Goal: Navigation & Orientation: Understand site structure

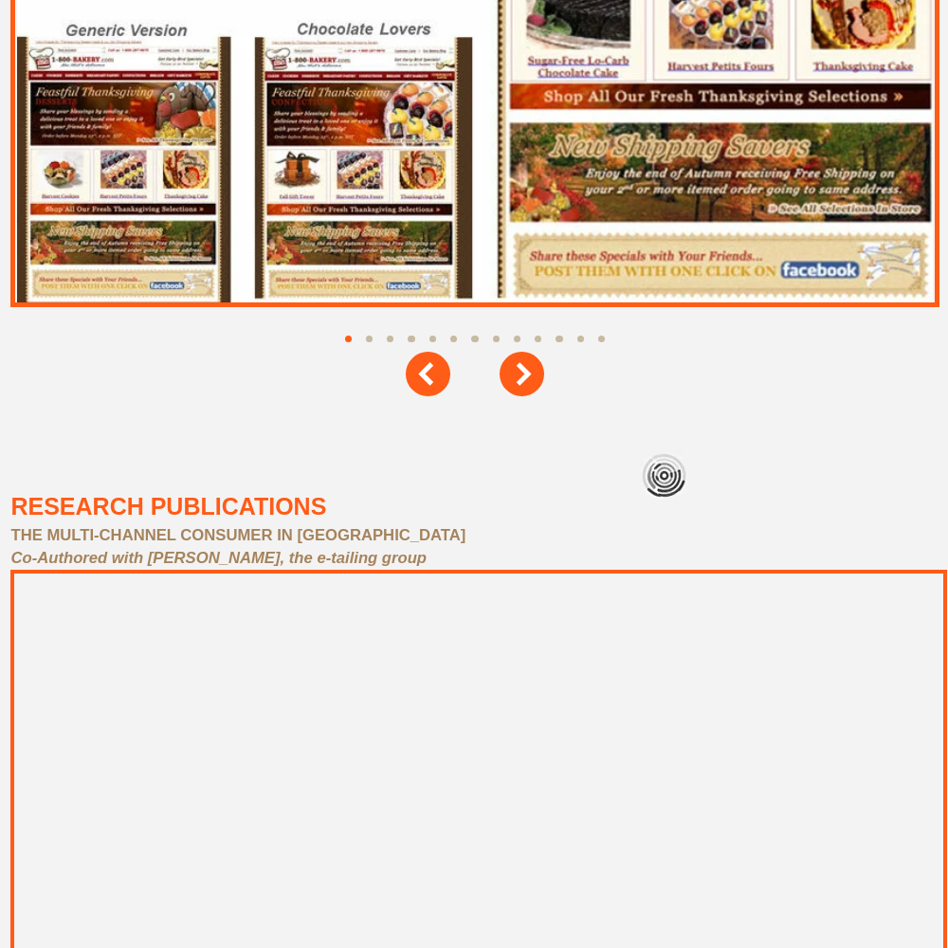
scroll to position [8536, 0]
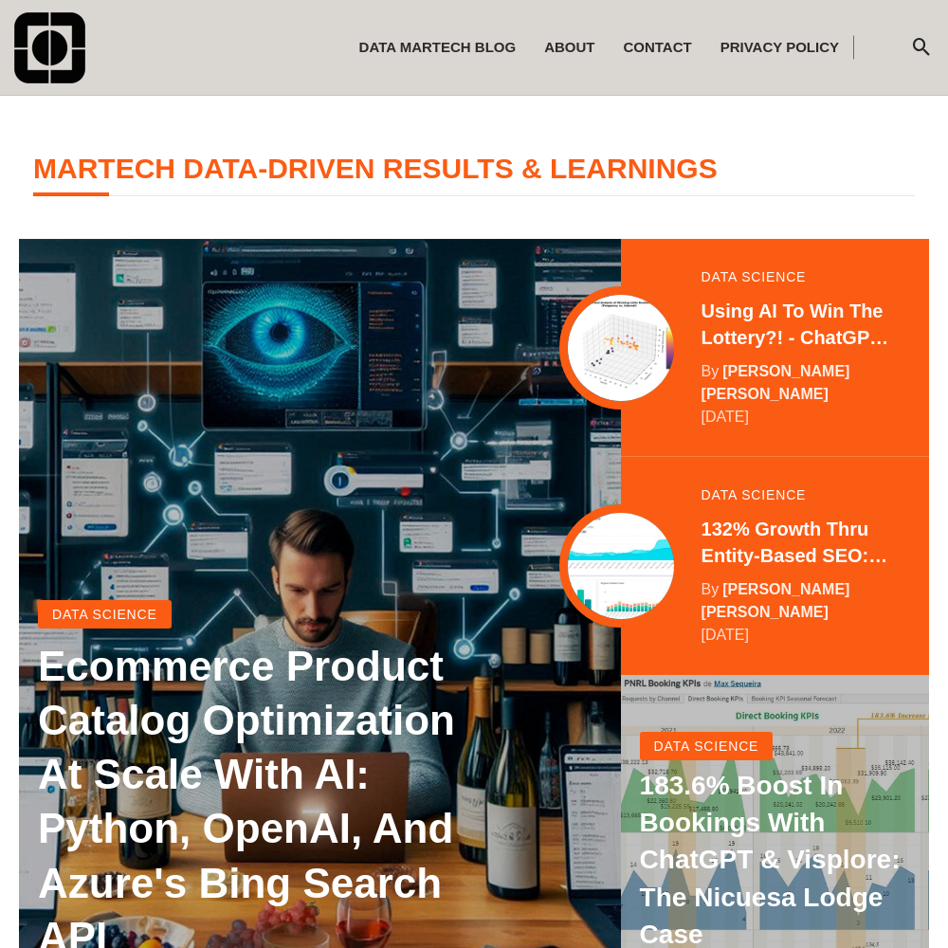
scroll to position [376, 0]
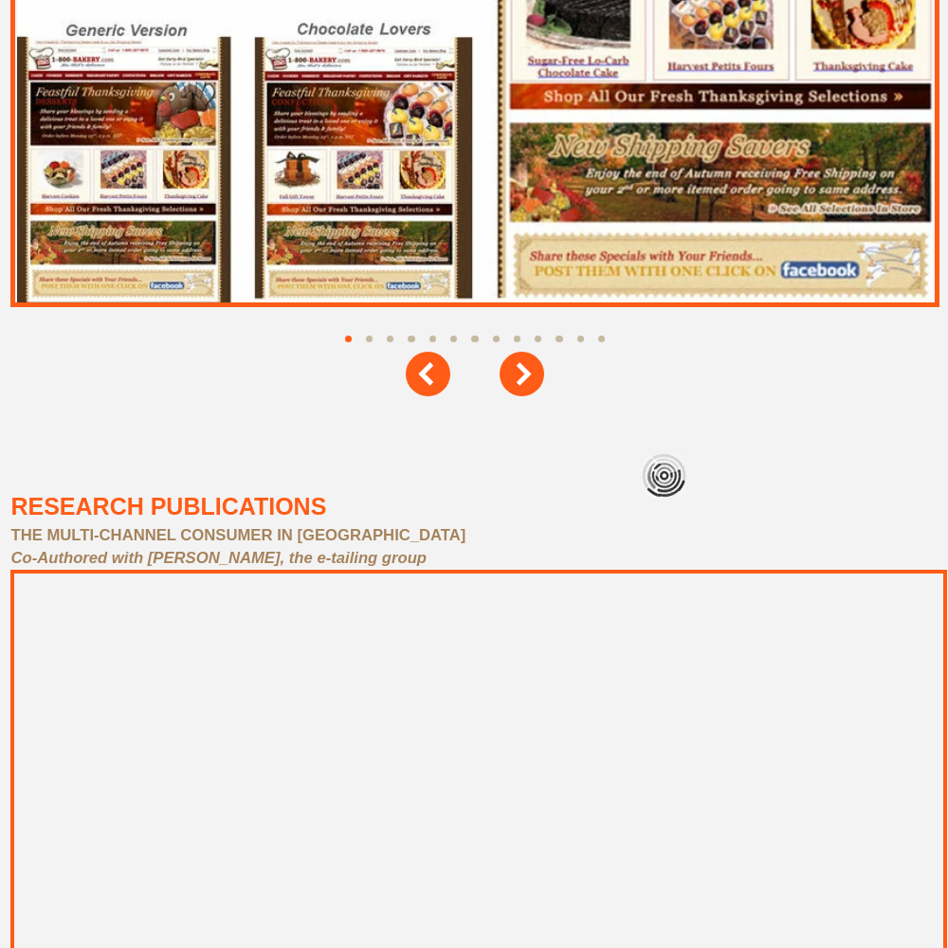
scroll to position [8536, 0]
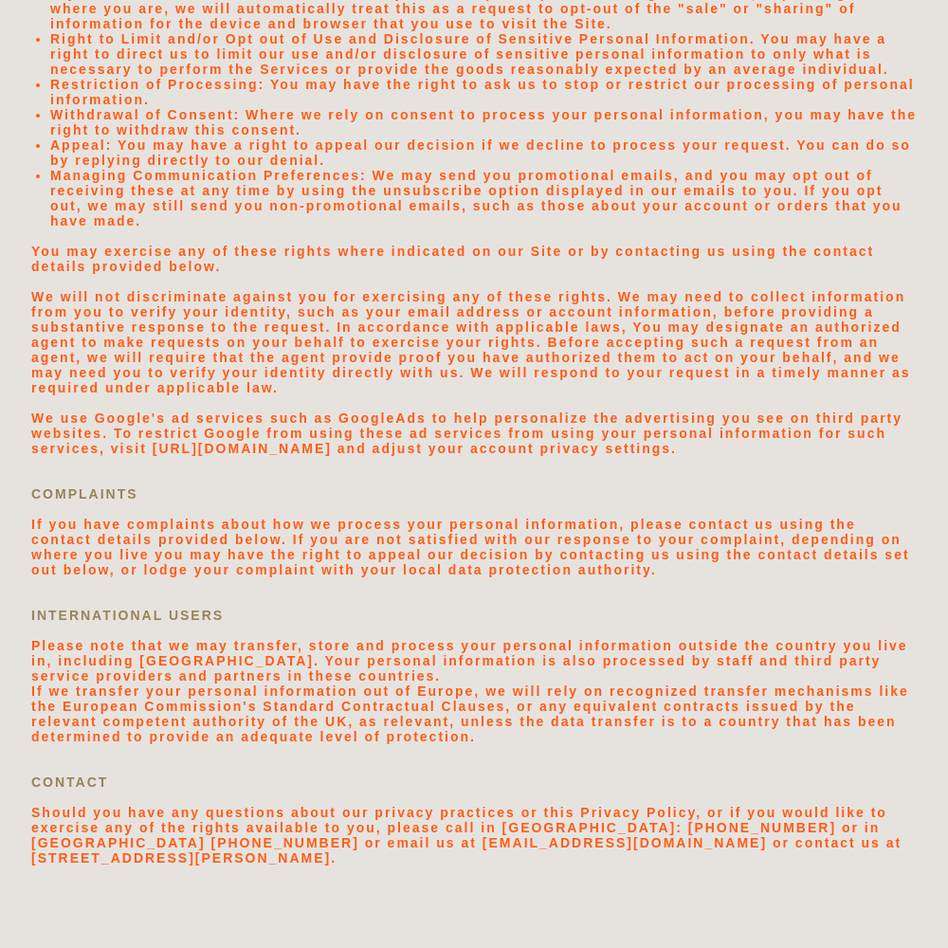
scroll to position [4031, 0]
